Goal: Task Accomplishment & Management: Complete application form

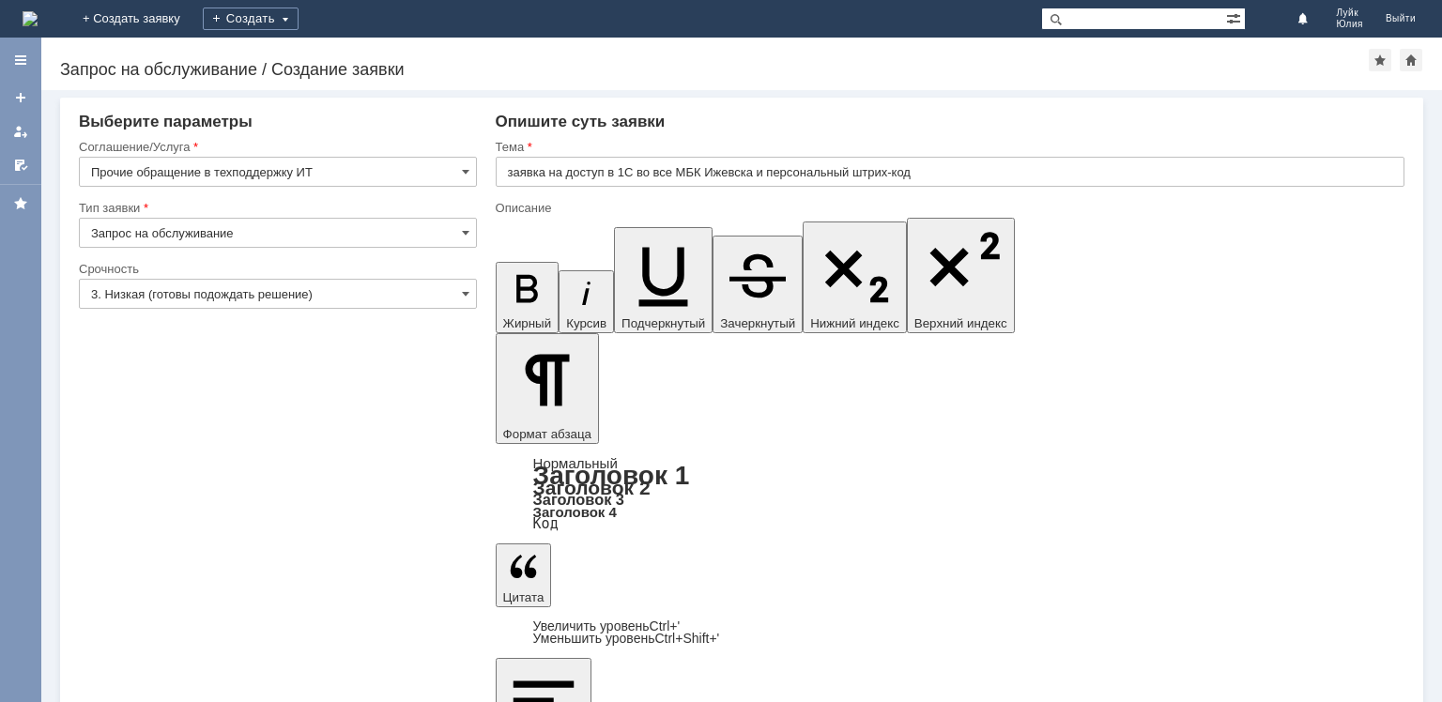
scroll to position [70, 6]
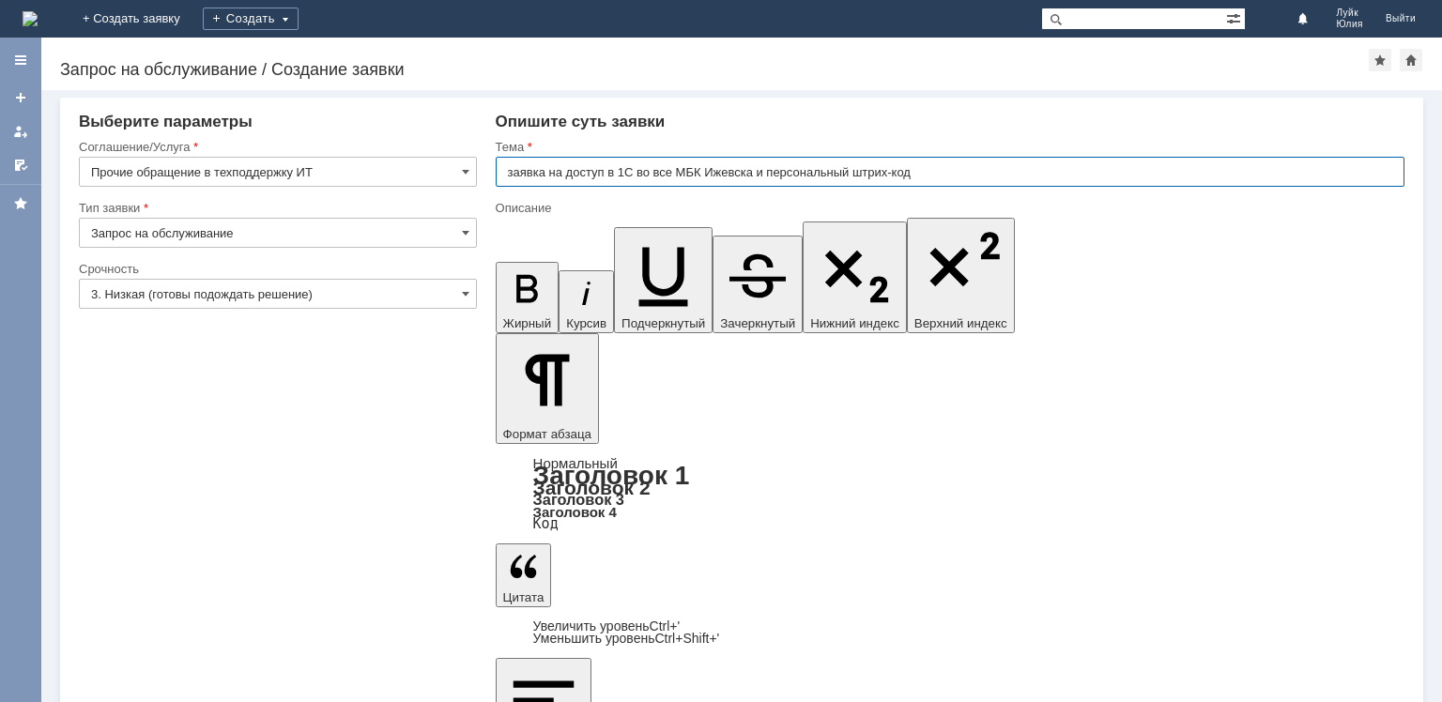
click at [754, 171] on input "заявка на доступ в 1С во все МБК Ижевска и персональный штрих-код" at bounding box center [950, 172] width 909 height 30
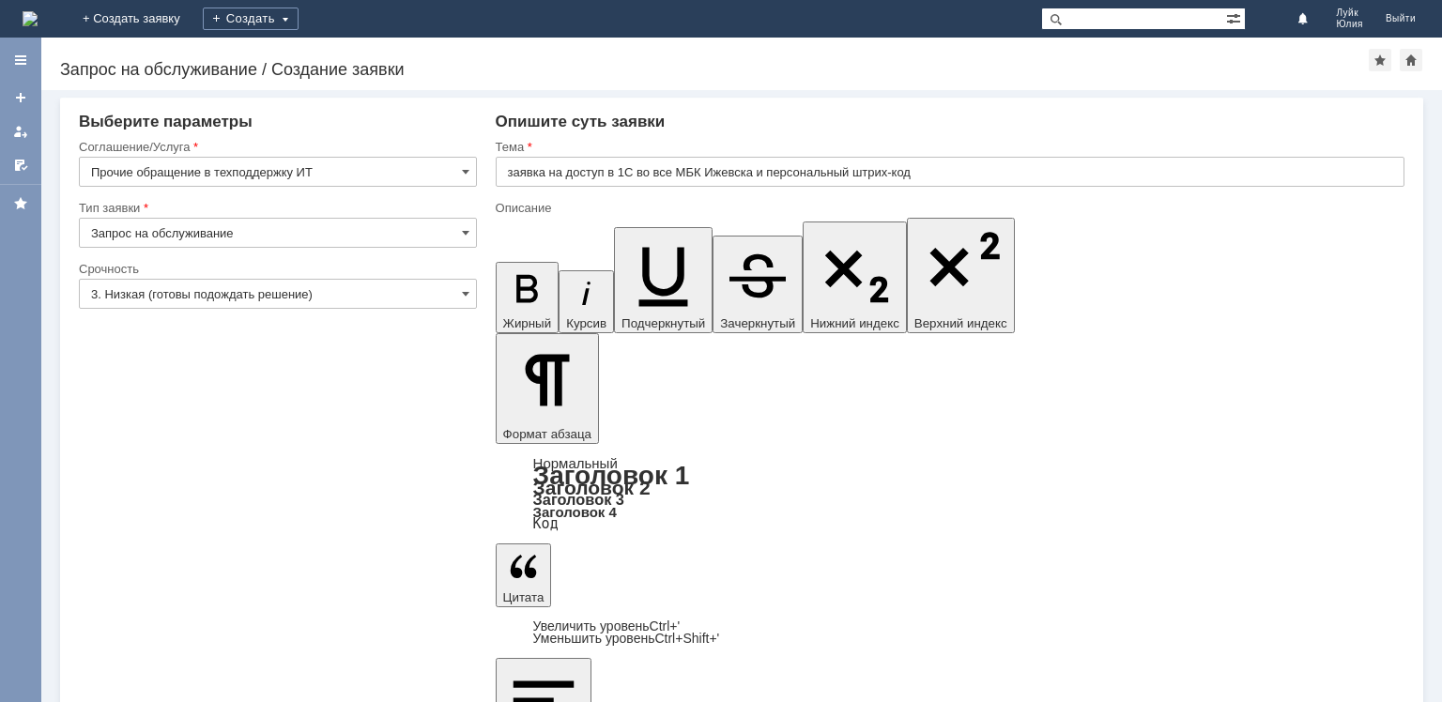
scroll to position [69, 6]
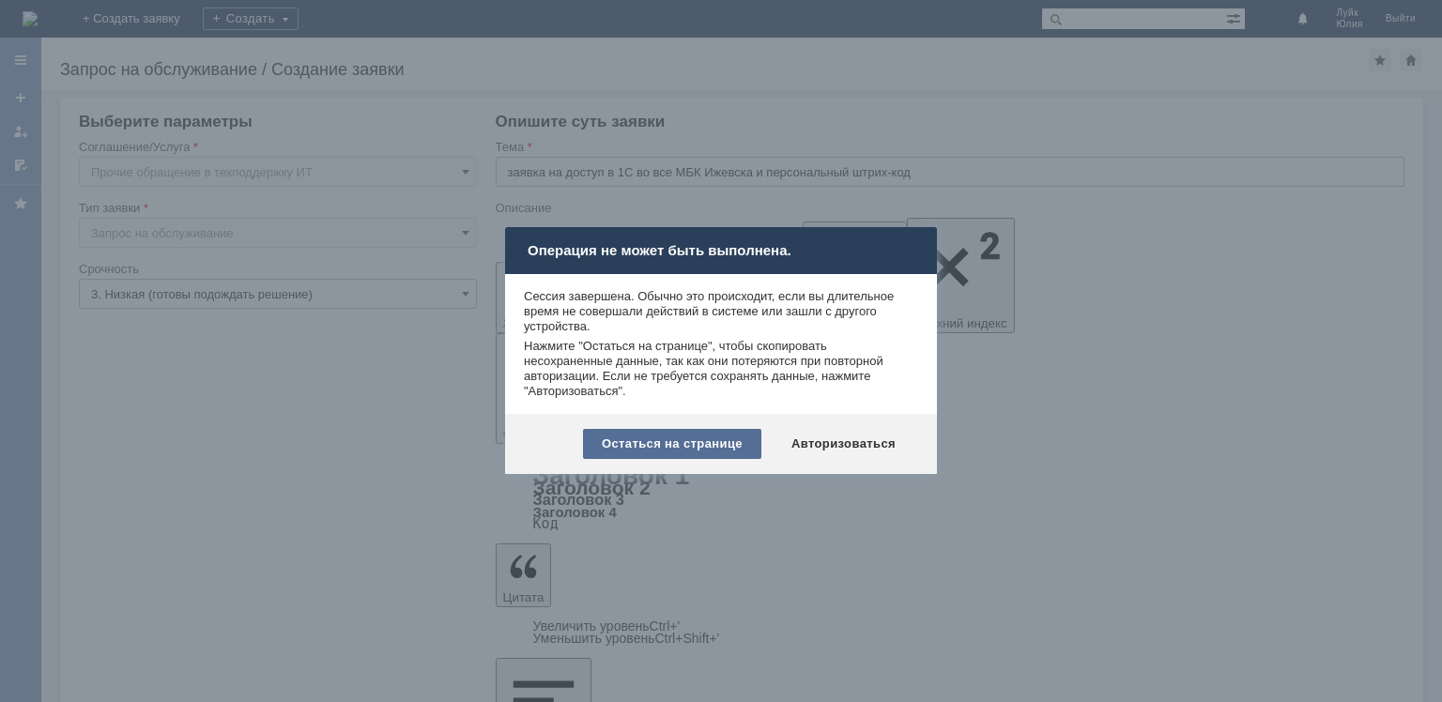
click at [704, 447] on div "Остаться на странице" at bounding box center [672, 444] width 178 height 30
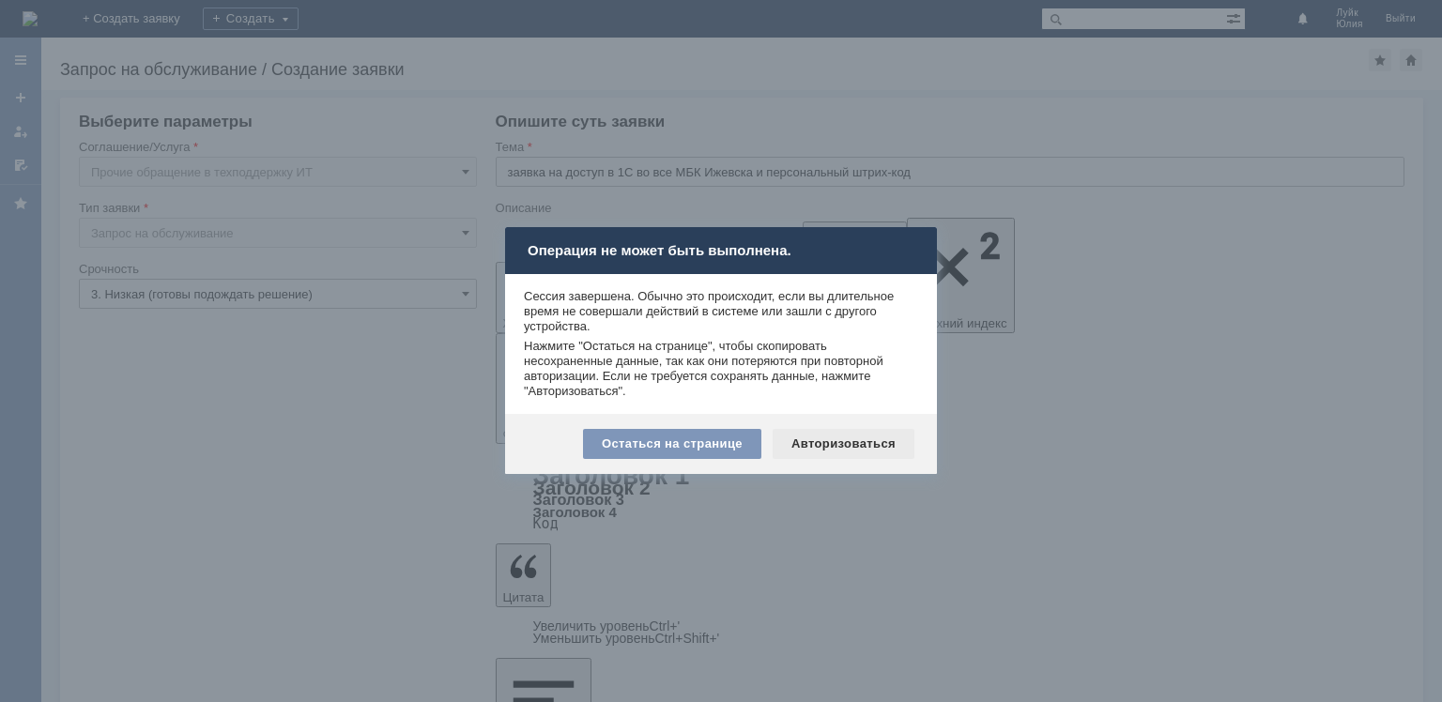
click at [819, 440] on div "Авторизоваться" at bounding box center [844, 444] width 142 height 30
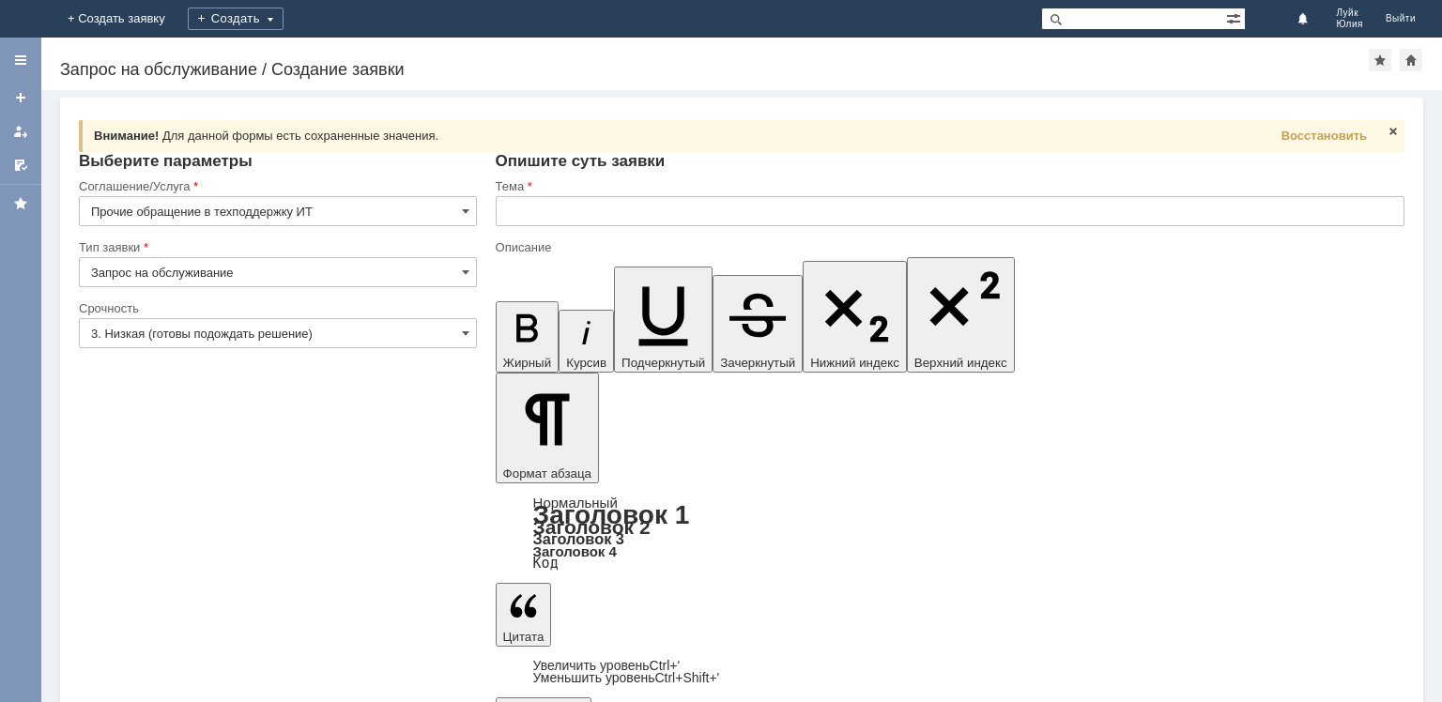
click at [574, 211] on input "text" at bounding box center [950, 211] width 909 height 30
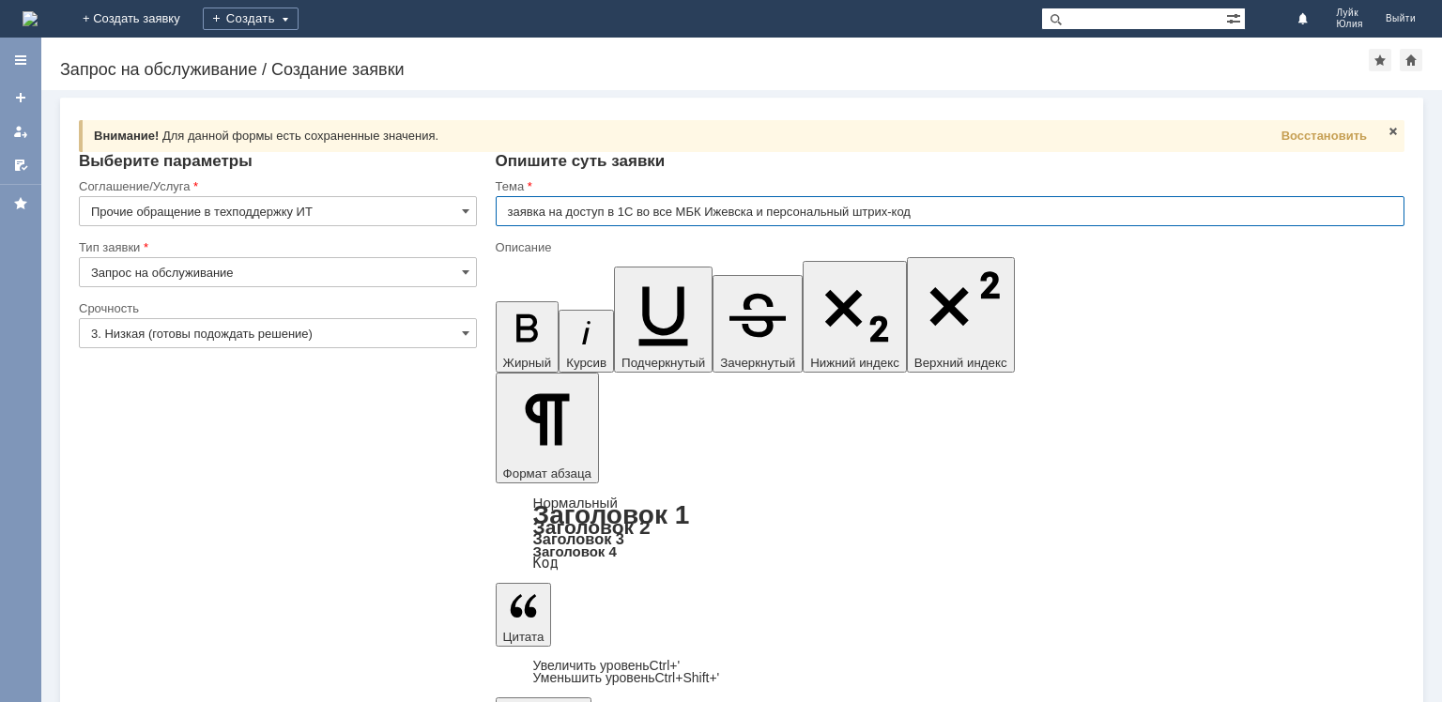
type input "заявка на доступ в 1С во все МБК Ижевска и персональный штрих-код"
drag, startPoint x: 1018, startPoint y: 5614, endPoint x: 486, endPoint y: 5618, distance: 531.3
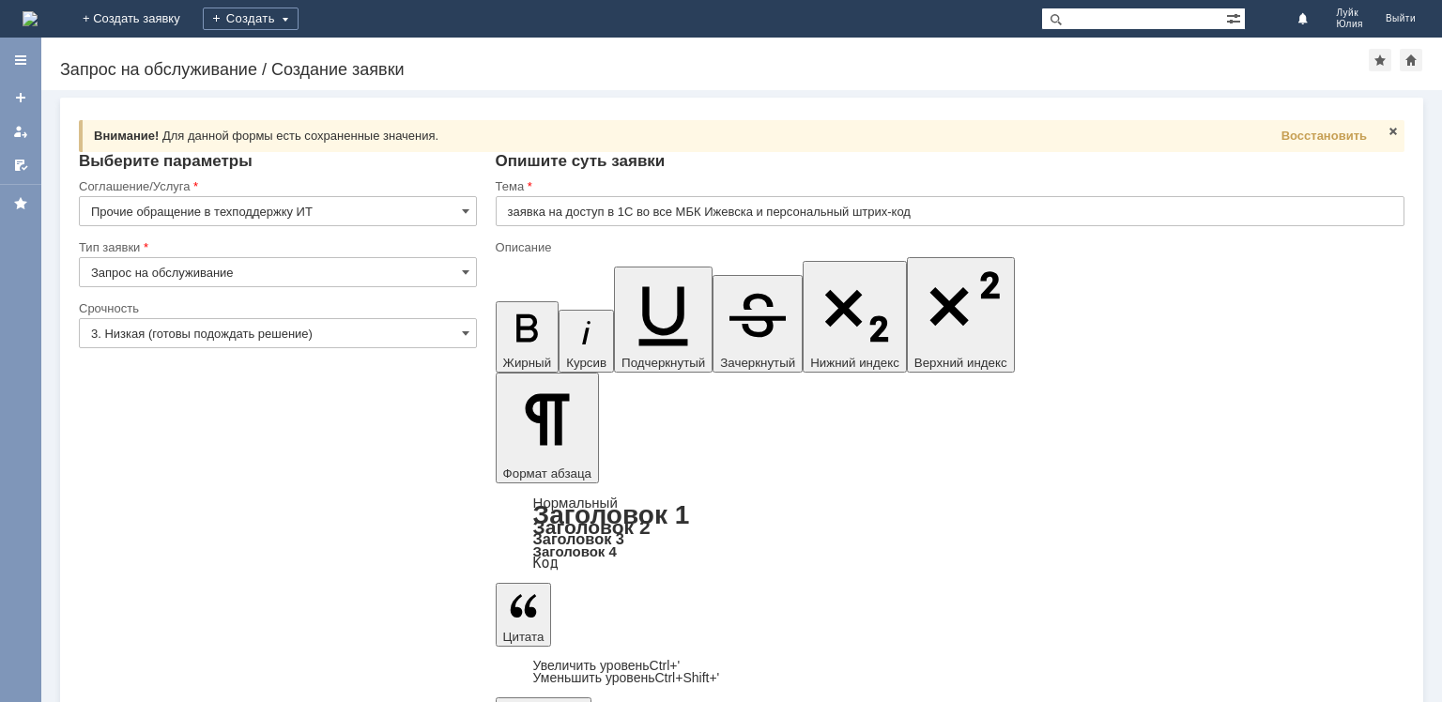
scroll to position [70, 6]
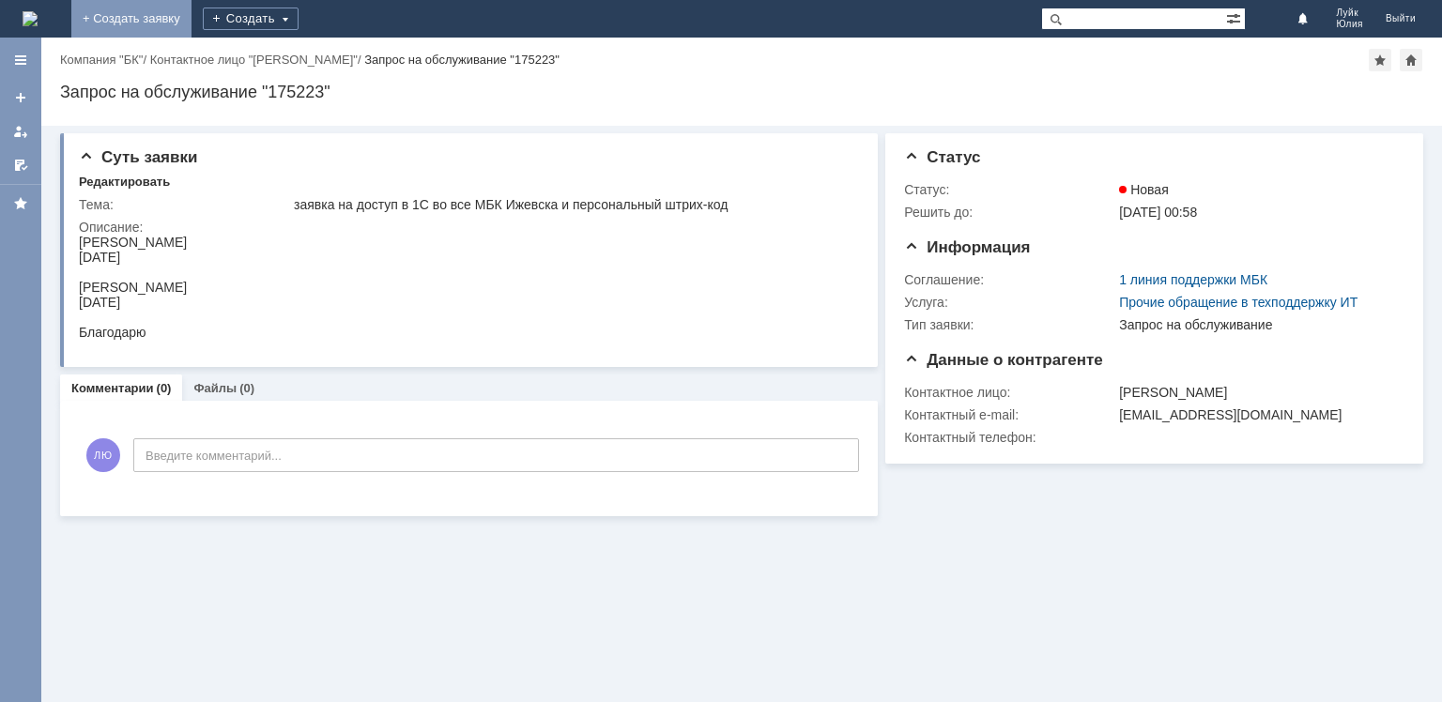
click at [192, 22] on link "+ Создать заявку" at bounding box center [131, 19] width 120 height 38
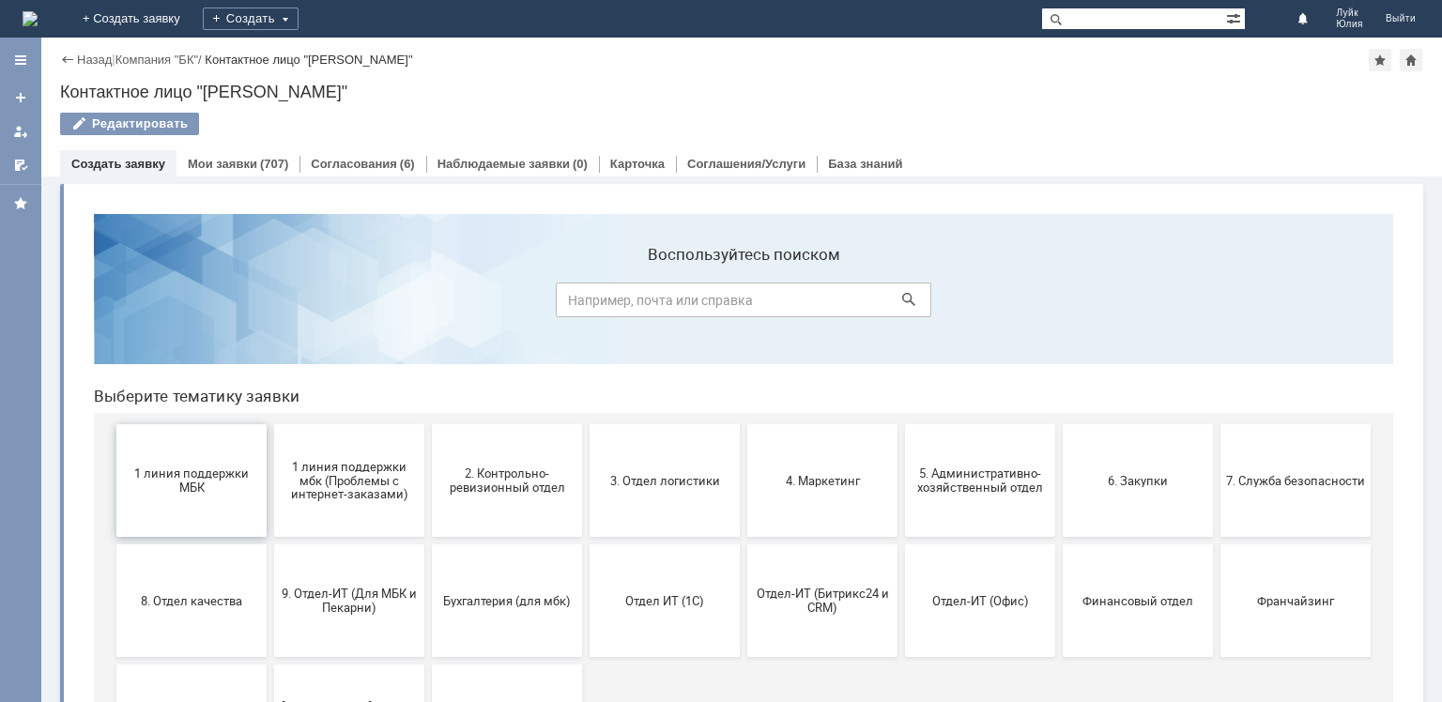
click at [236, 479] on span "1 линия поддержки МБК" at bounding box center [191, 481] width 139 height 28
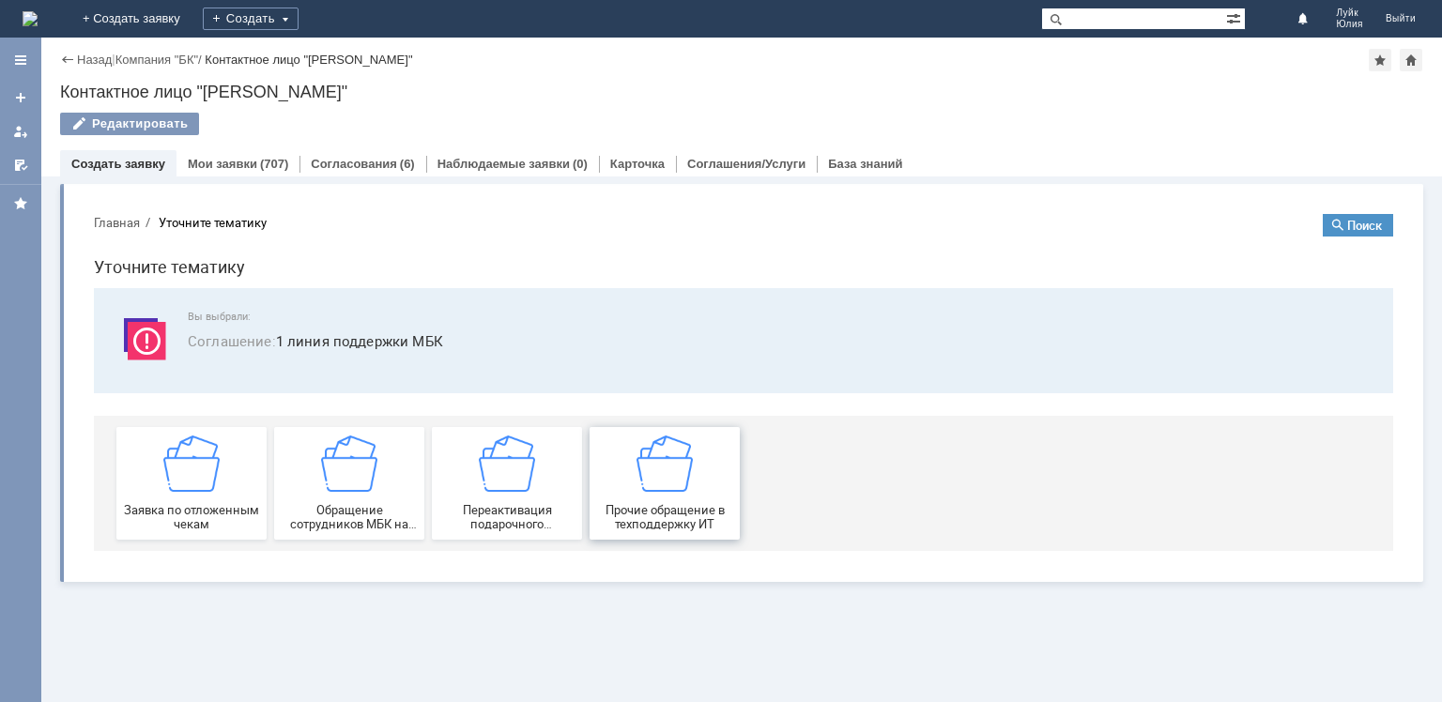
click at [651, 489] on img at bounding box center [664, 464] width 56 height 56
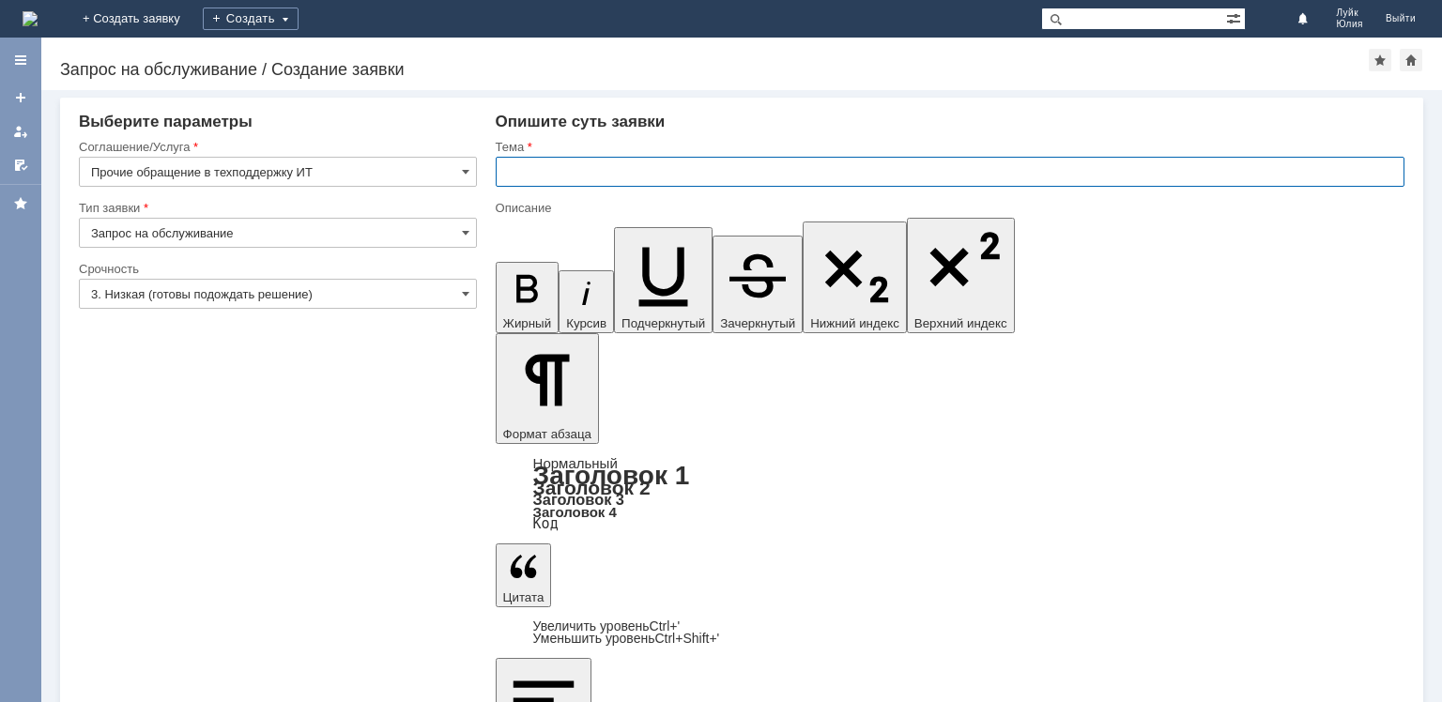
click at [589, 184] on input "text" at bounding box center [950, 172] width 909 height 30
type input "Заявка на доступ в 1С во все МБК СПб и персональный штрих-код"
